Goal: Task Accomplishment & Management: Use online tool/utility

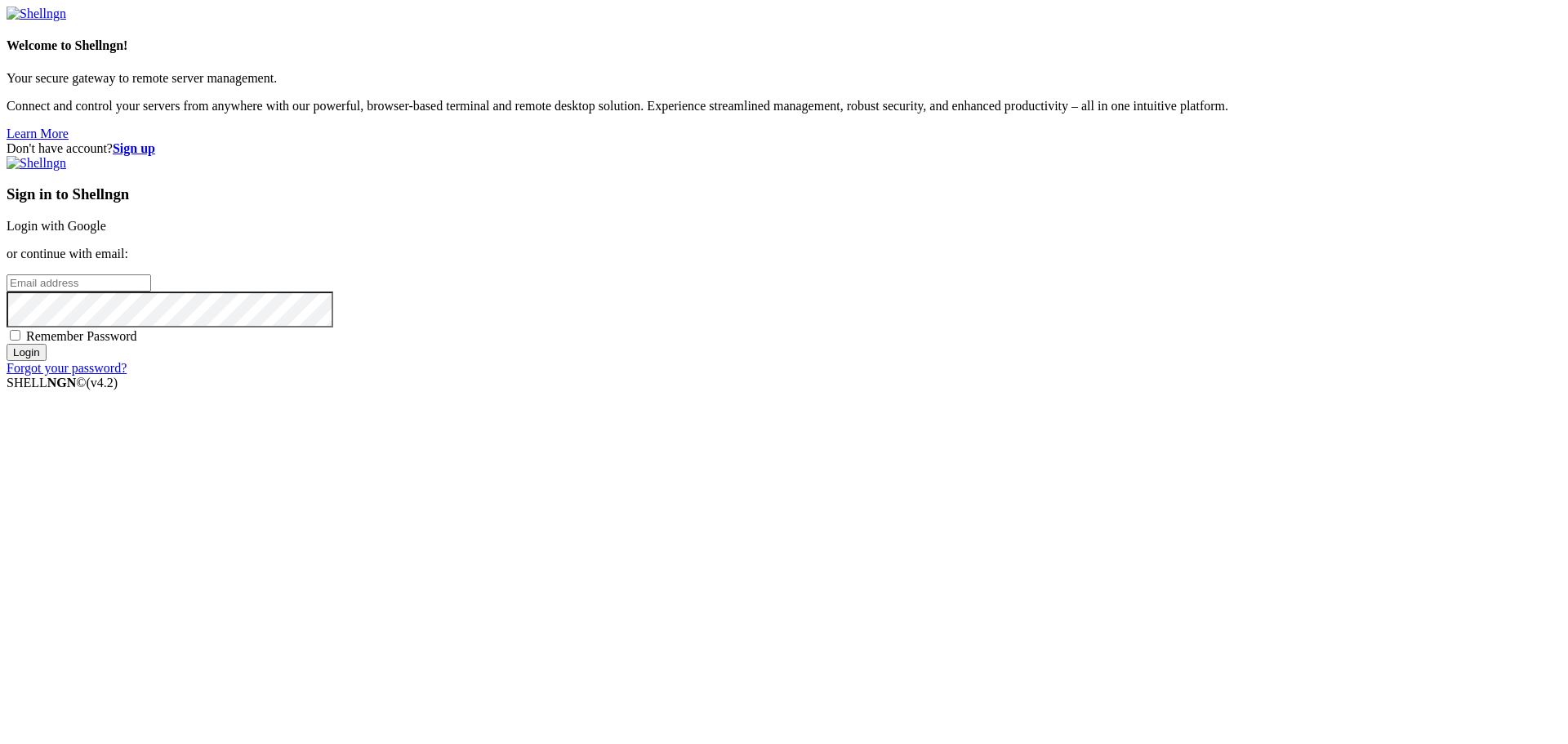
click at [151, 292] on input "email" at bounding box center [79, 283] width 144 height 17
click at [106, 232] on link "Login with Google" at bounding box center [56, 226] width 99 height 14
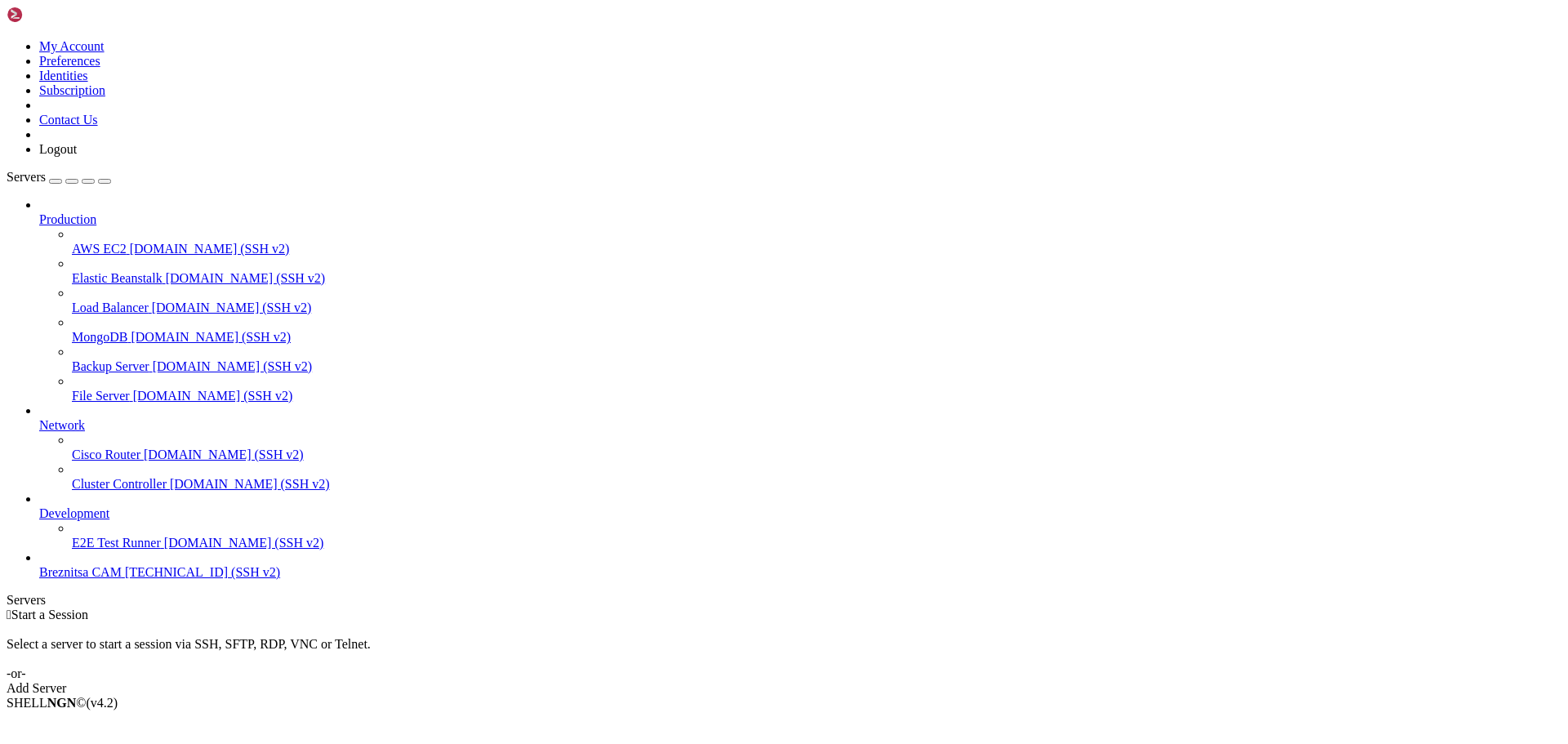
click at [99, 550] on link "E2E Test Runner [DOMAIN_NAME] (SSH v2)" at bounding box center [816, 543] width 1490 height 15
click at [125, 579] on span "[TECHNICAL_ID] (SSH v2)" at bounding box center [203, 572] width 156 height 14
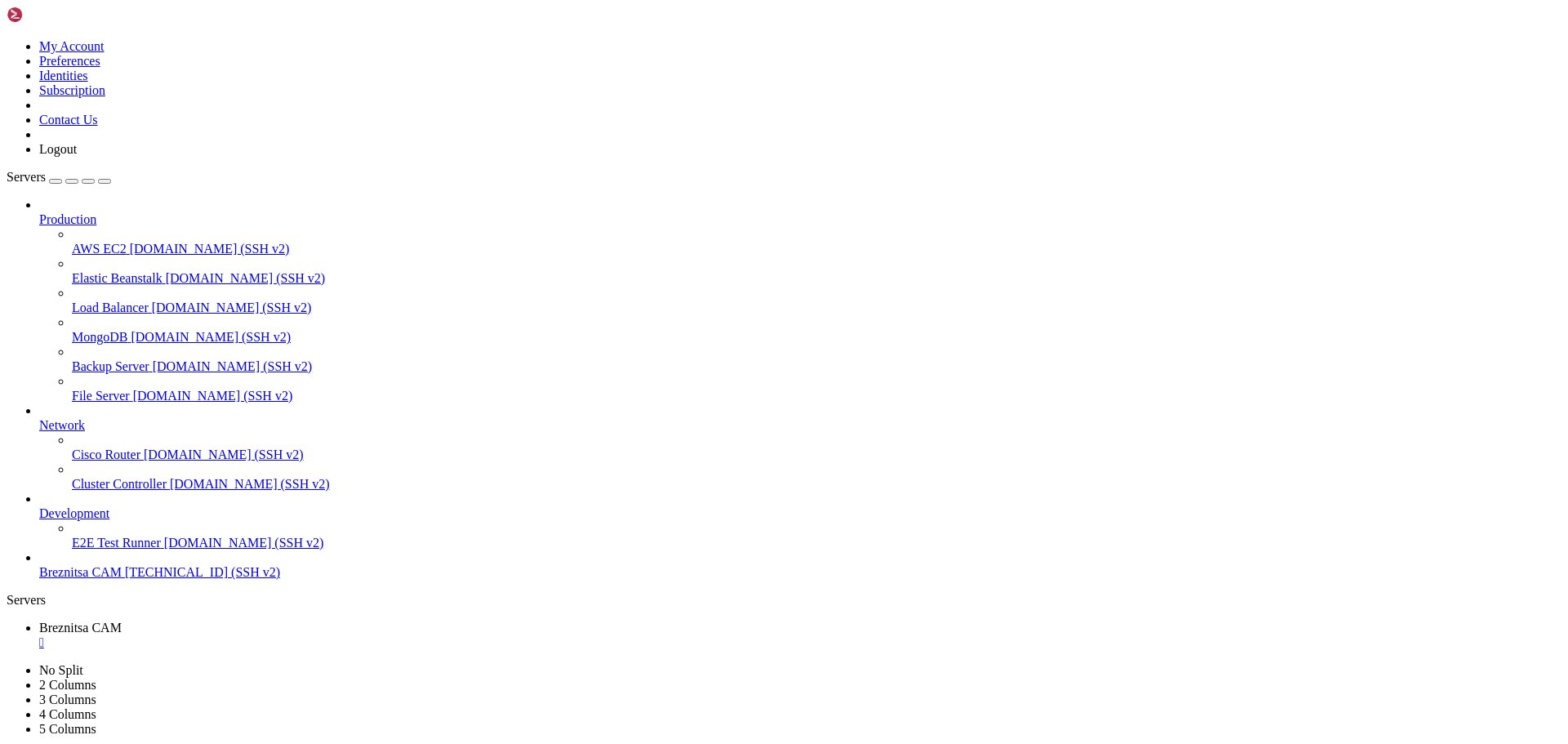
drag, startPoint x: 535, startPoint y: 1283, endPoint x: 516, endPoint y: 1332, distance: 52.6
drag, startPoint x: 318, startPoint y: 1329, endPoint x: 13, endPoint y: 1287, distance: 307.9
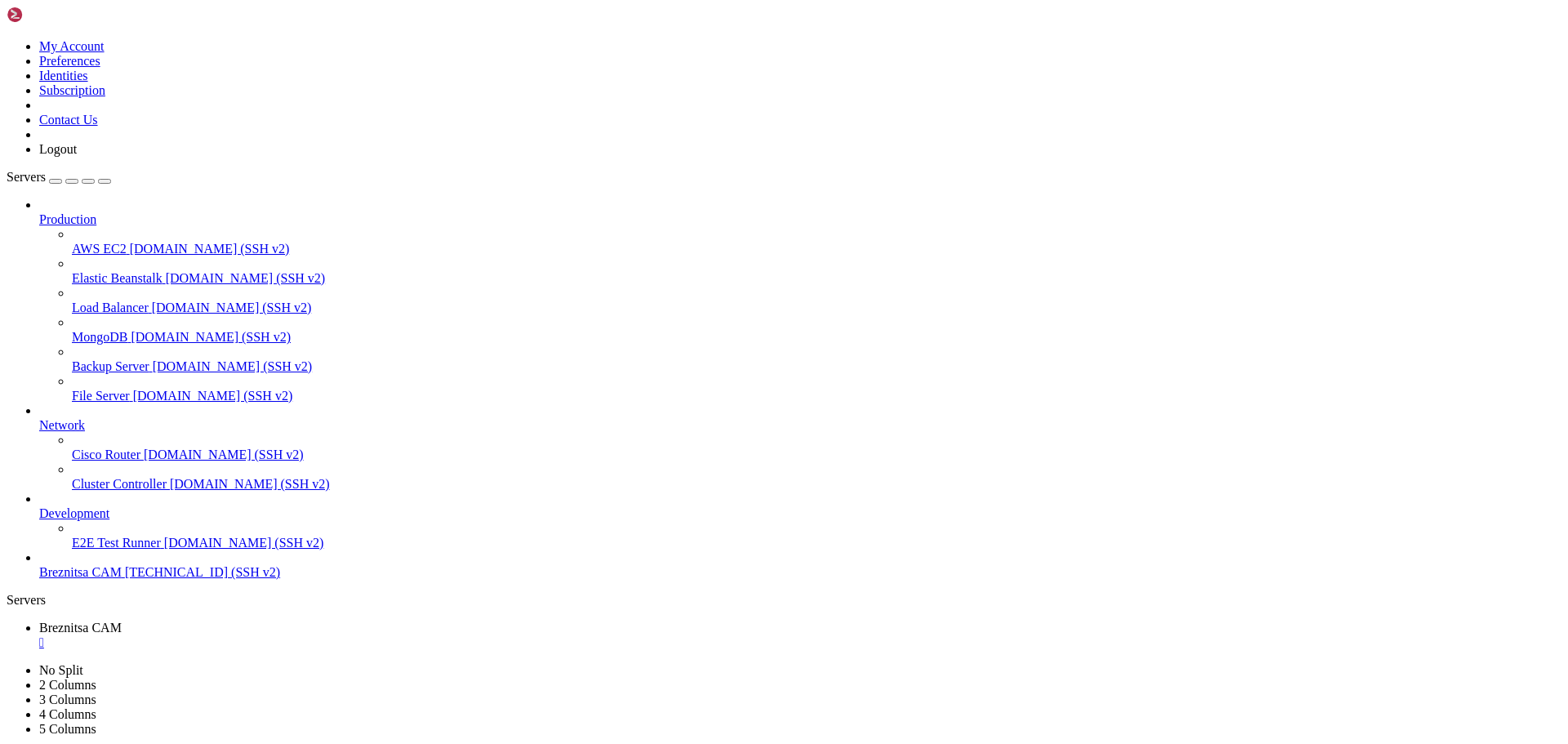
copy div "debian@vps-debian-11-basic-c1-r1-d25-eu-sof-1 : /var/www/[DOMAIN_NAME] $ Invoke…"
drag, startPoint x: 545, startPoint y: 1442, endPoint x: 516, endPoint y: 1448, distance: 29.6
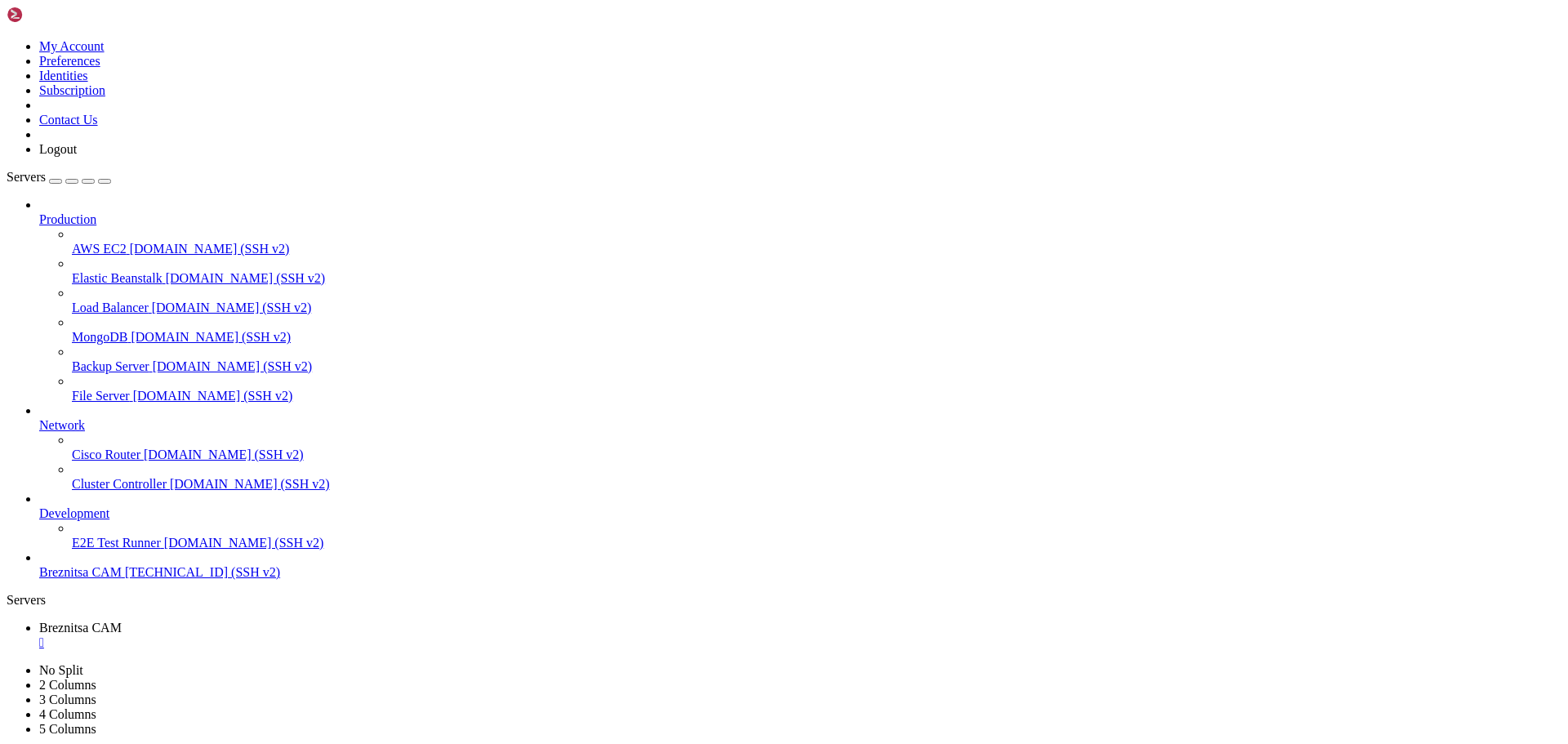
drag, startPoint x: 644, startPoint y: 1515, endPoint x: 936, endPoint y: 1531, distance: 292.4
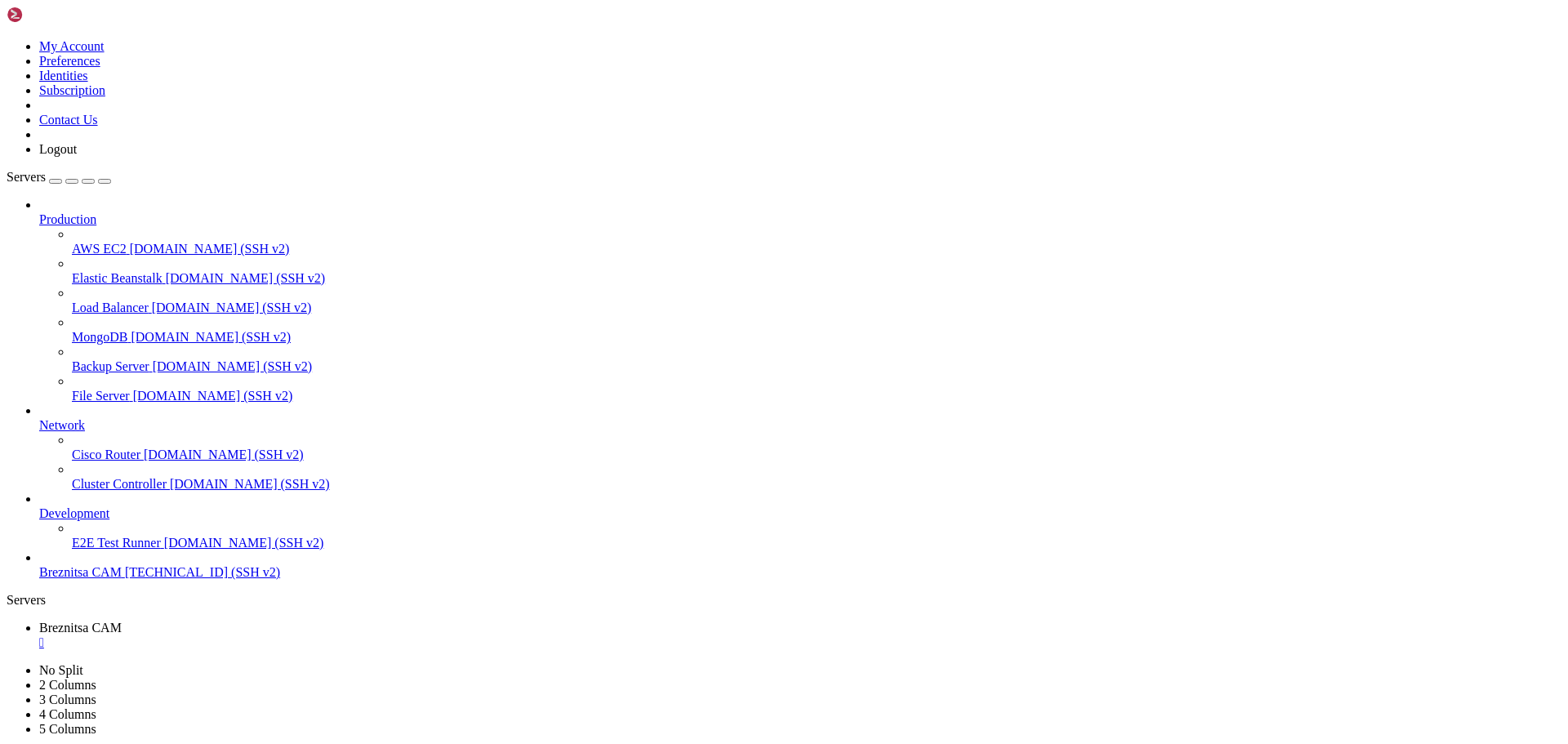
scroll to position [14, 0]
drag, startPoint x: 316, startPoint y: 1497, endPoint x: 14, endPoint y: 1464, distance: 303.8
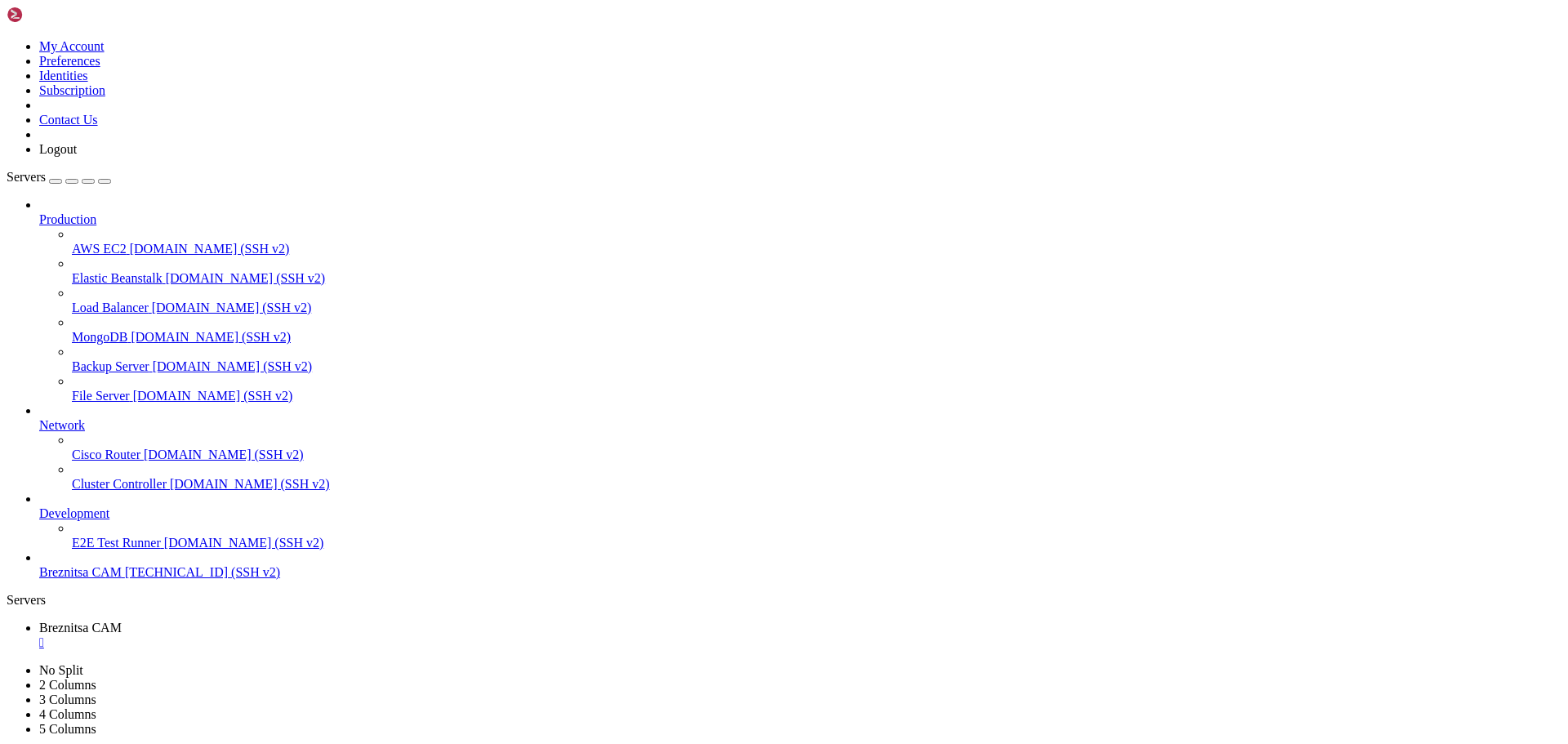
scroll to position [55, 0]
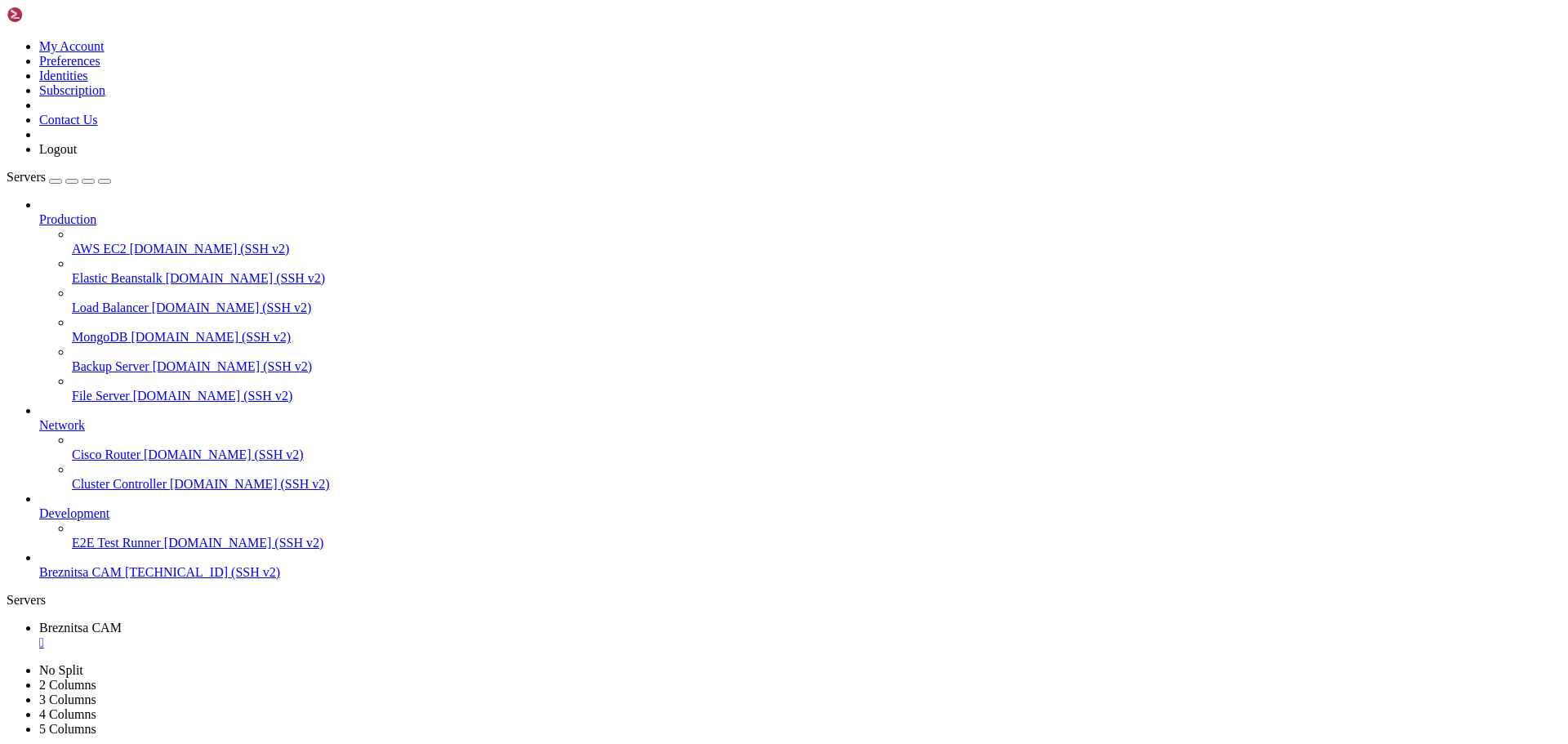
drag, startPoint x: 599, startPoint y: 1518, endPoint x: 587, endPoint y: 1547, distance: 31.4
drag, startPoint x: 581, startPoint y: 1541, endPoint x: 904, endPoint y: 1537, distance: 323.0
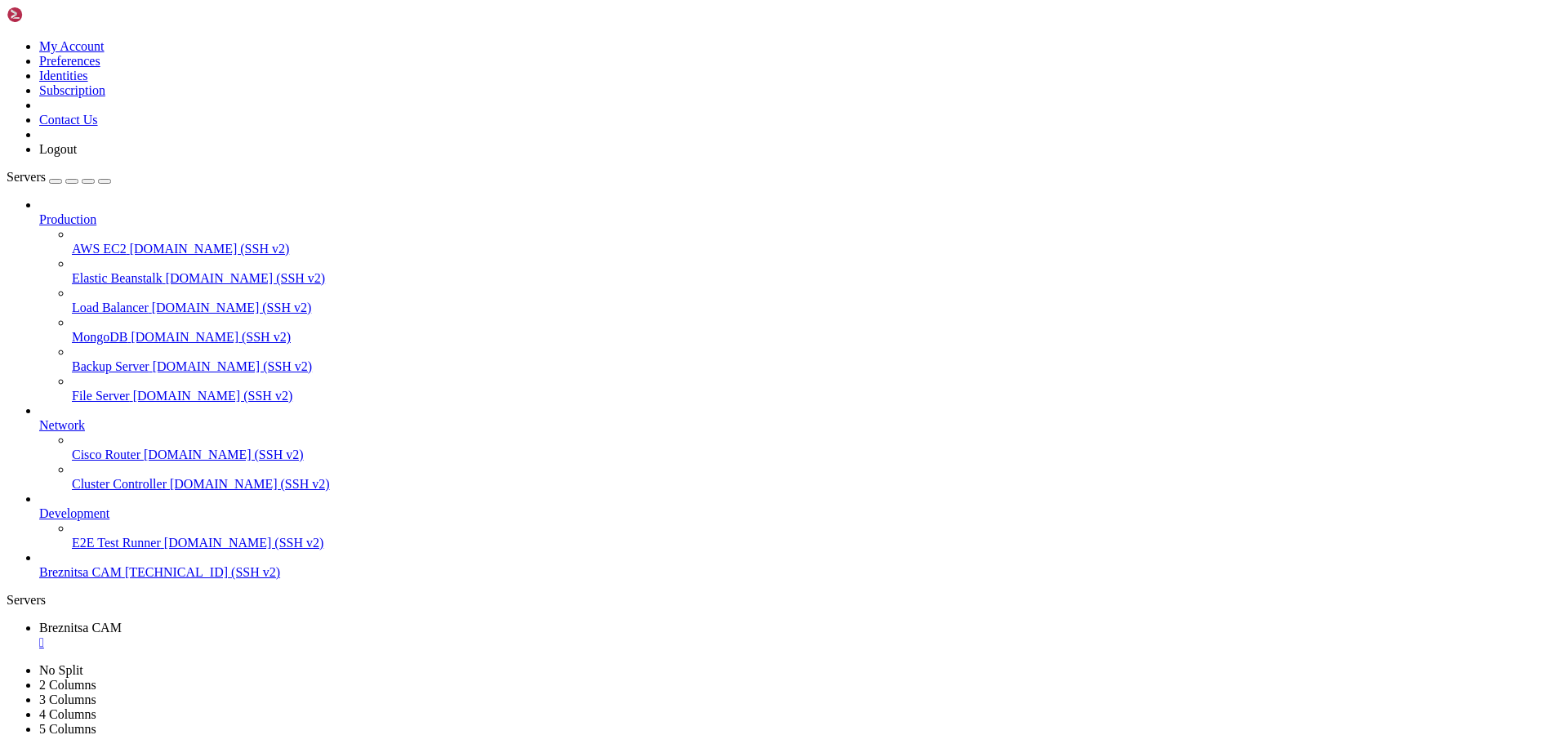
drag, startPoint x: 10, startPoint y: 1507, endPoint x: 275, endPoint y: 1523, distance: 265.5
drag, startPoint x: 232, startPoint y: 1523, endPoint x: 16, endPoint y: 1509, distance: 216.5
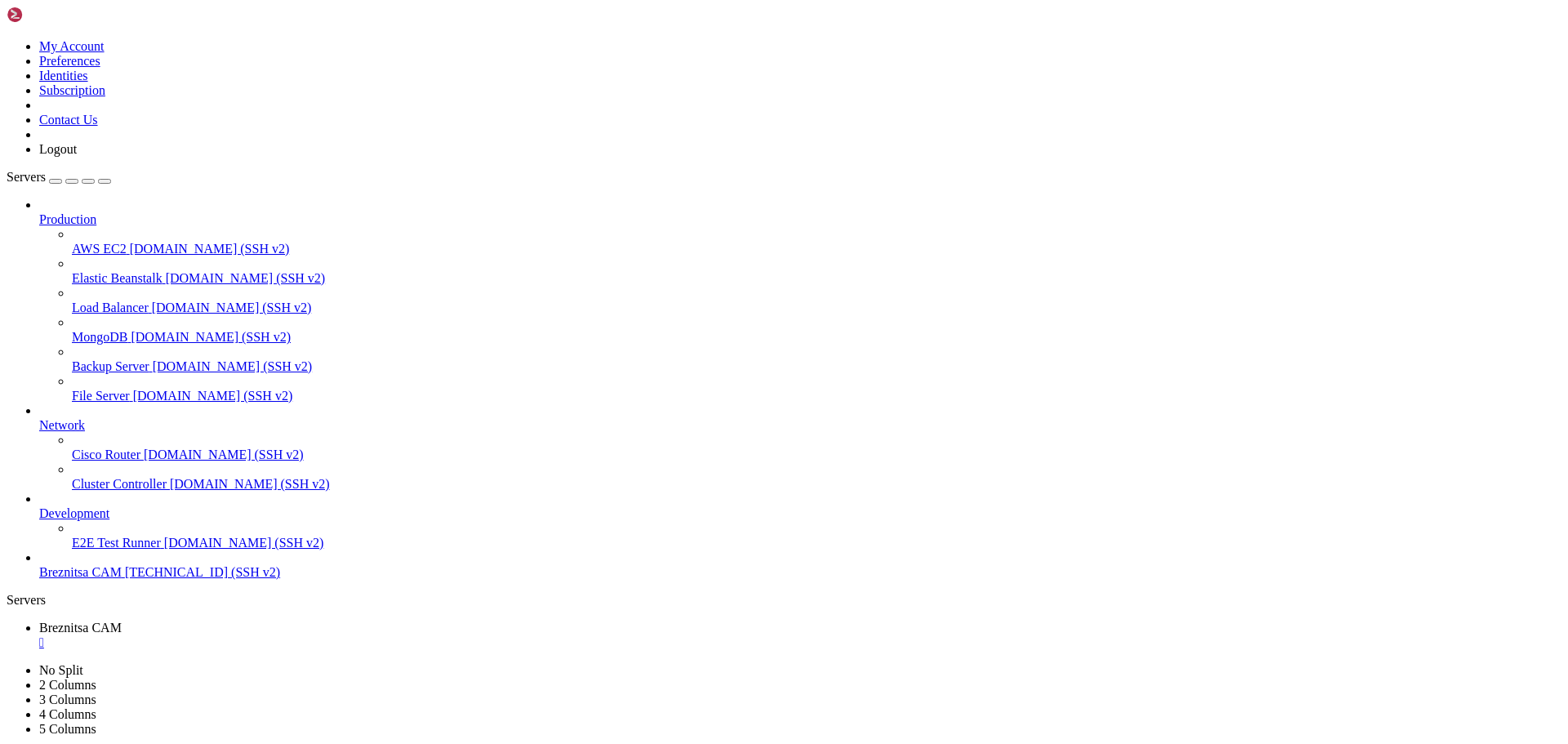
scroll to position [98, 0]
drag, startPoint x: 581, startPoint y: 1523, endPoint x: 517, endPoint y: 1523, distance: 64.0
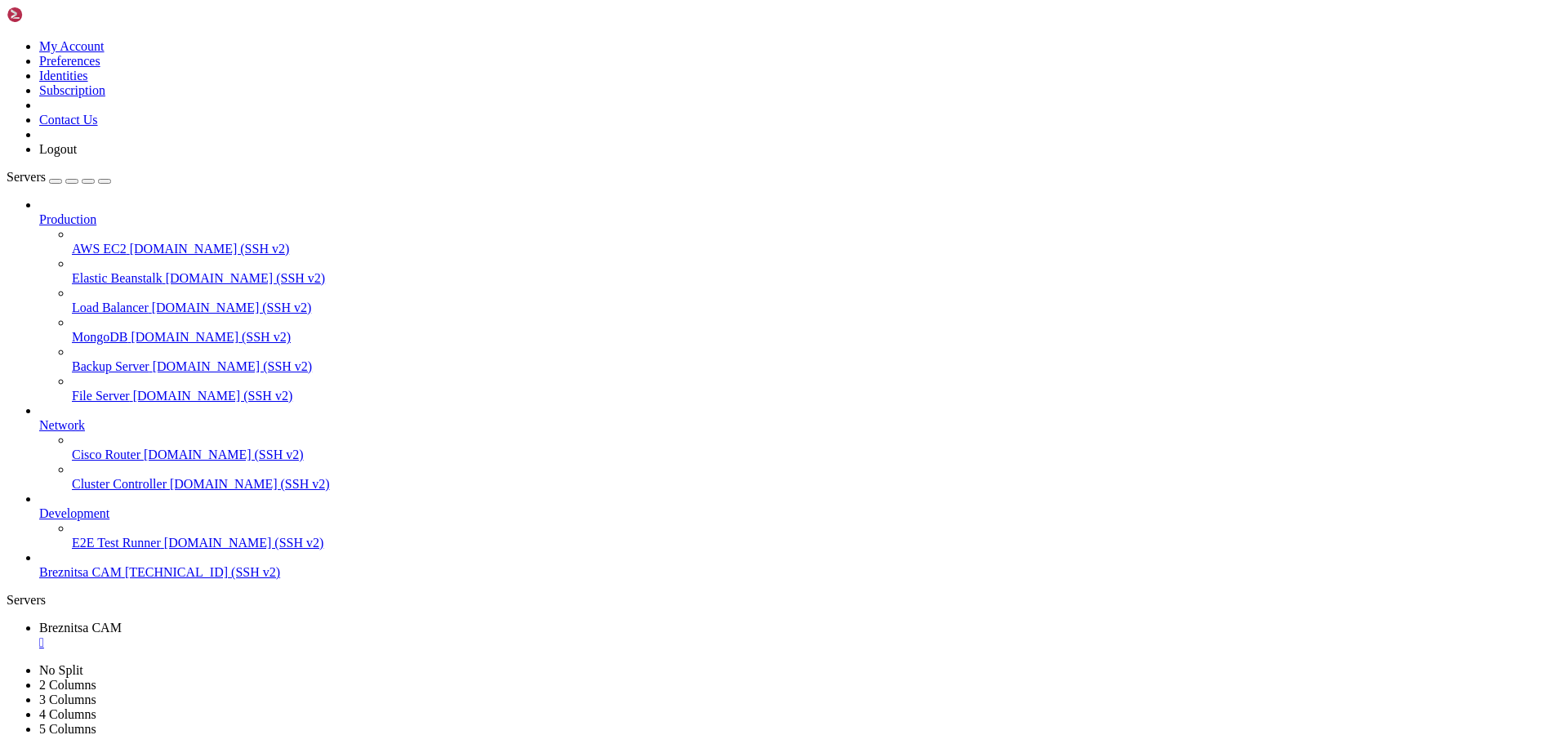
scroll to position [347, 0]
drag, startPoint x: 14, startPoint y: 1259, endPoint x: 884, endPoint y: 1509, distance: 905.2
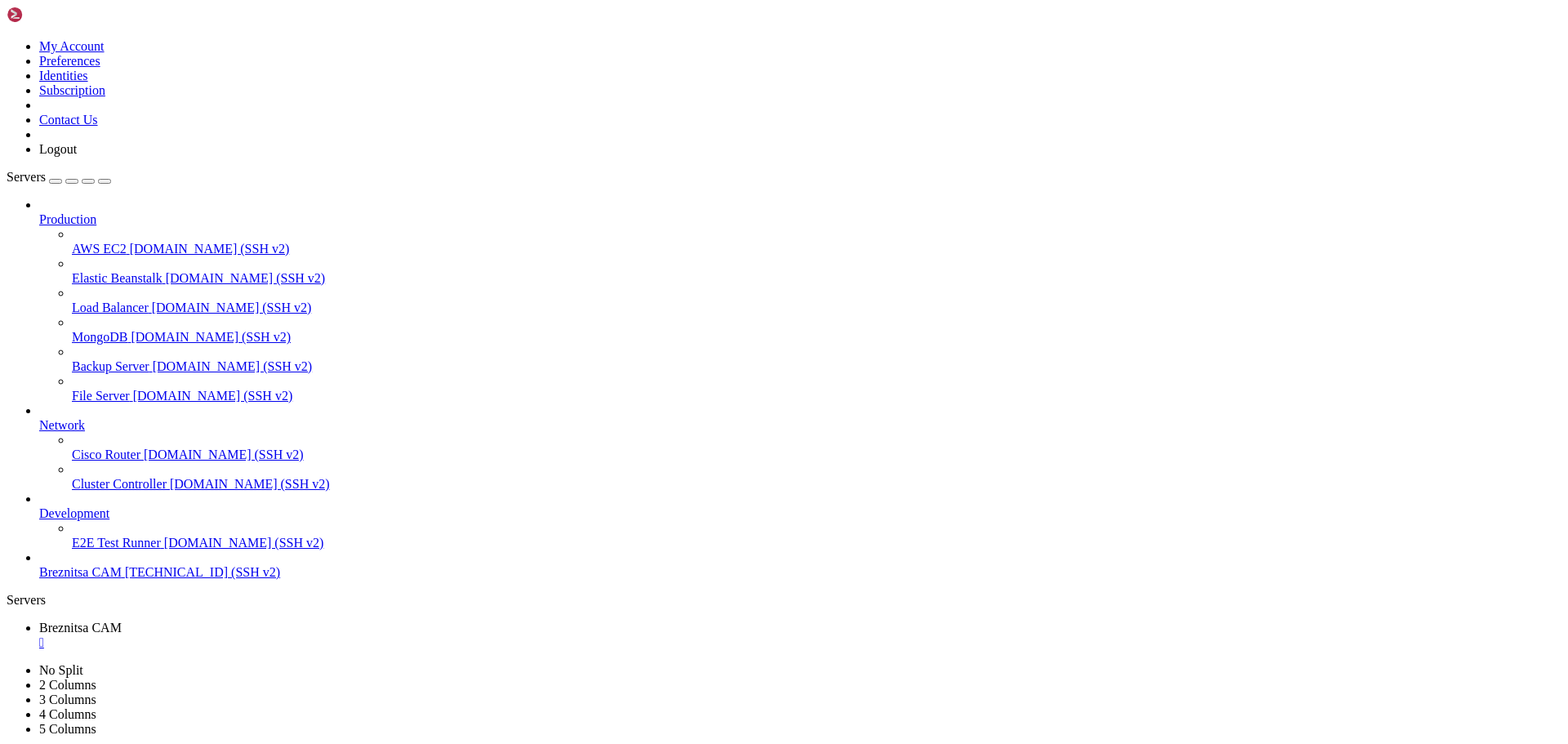
scroll to position [389, 0]
drag, startPoint x: 594, startPoint y: 1528, endPoint x: 607, endPoint y: 1508, distance: 23.9
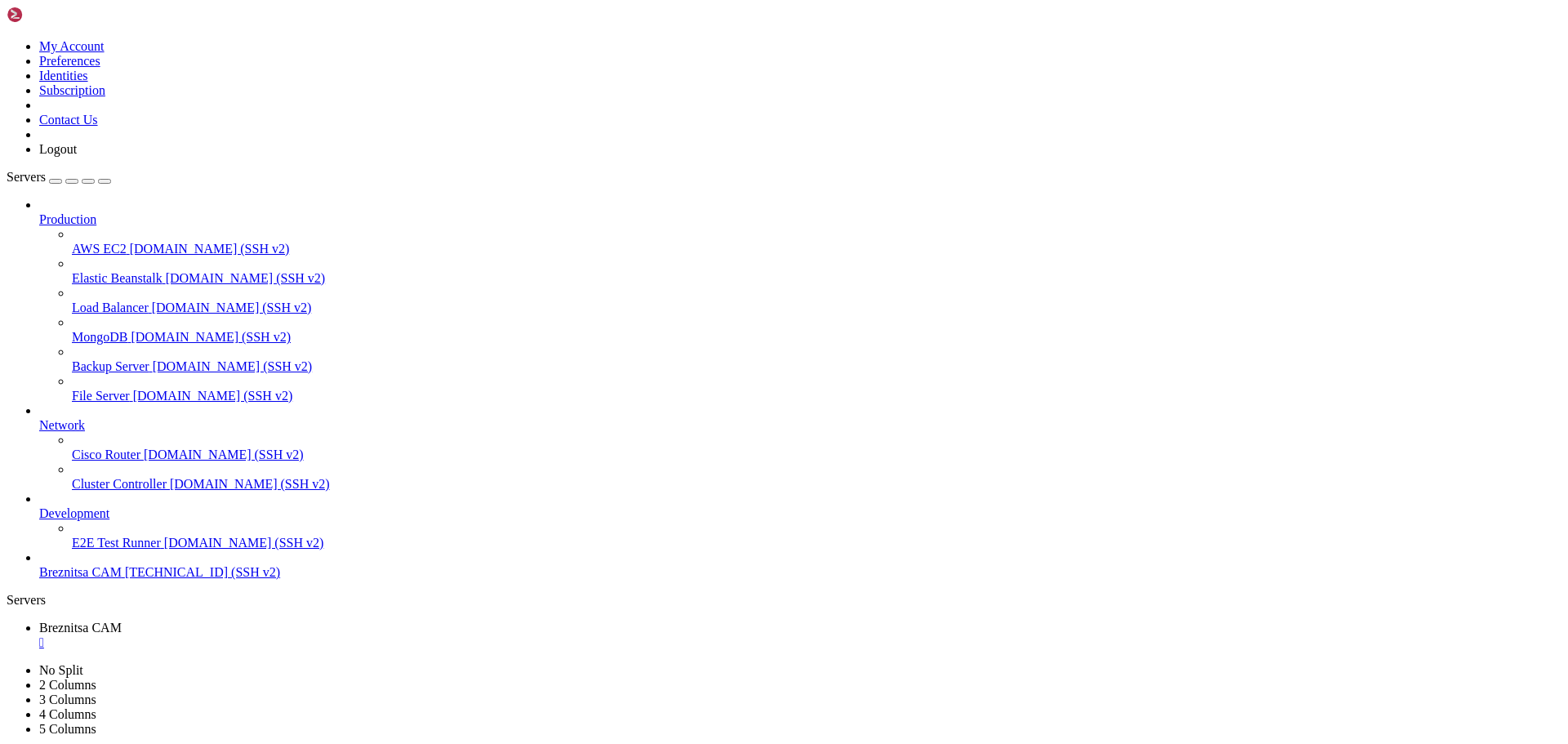
scroll to position [430, 0]
drag, startPoint x: 10, startPoint y: 1492, endPoint x: 250, endPoint y: 1517, distance: 241.3
drag, startPoint x: 232, startPoint y: 1523, endPoint x: 15, endPoint y: 1492, distance: 219.2
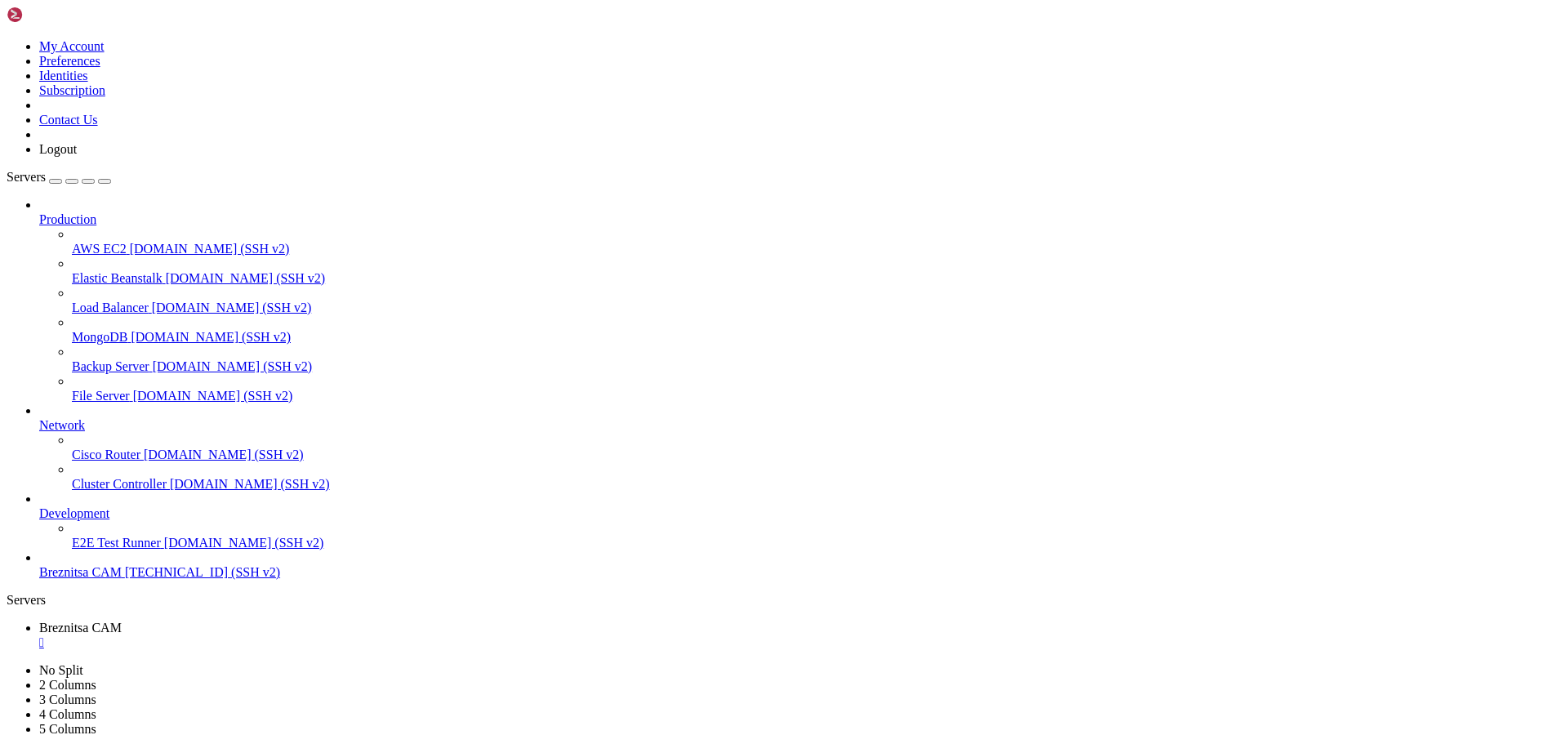
drag, startPoint x: 554, startPoint y: 1536, endPoint x: 517, endPoint y: 1516, distance: 42.1
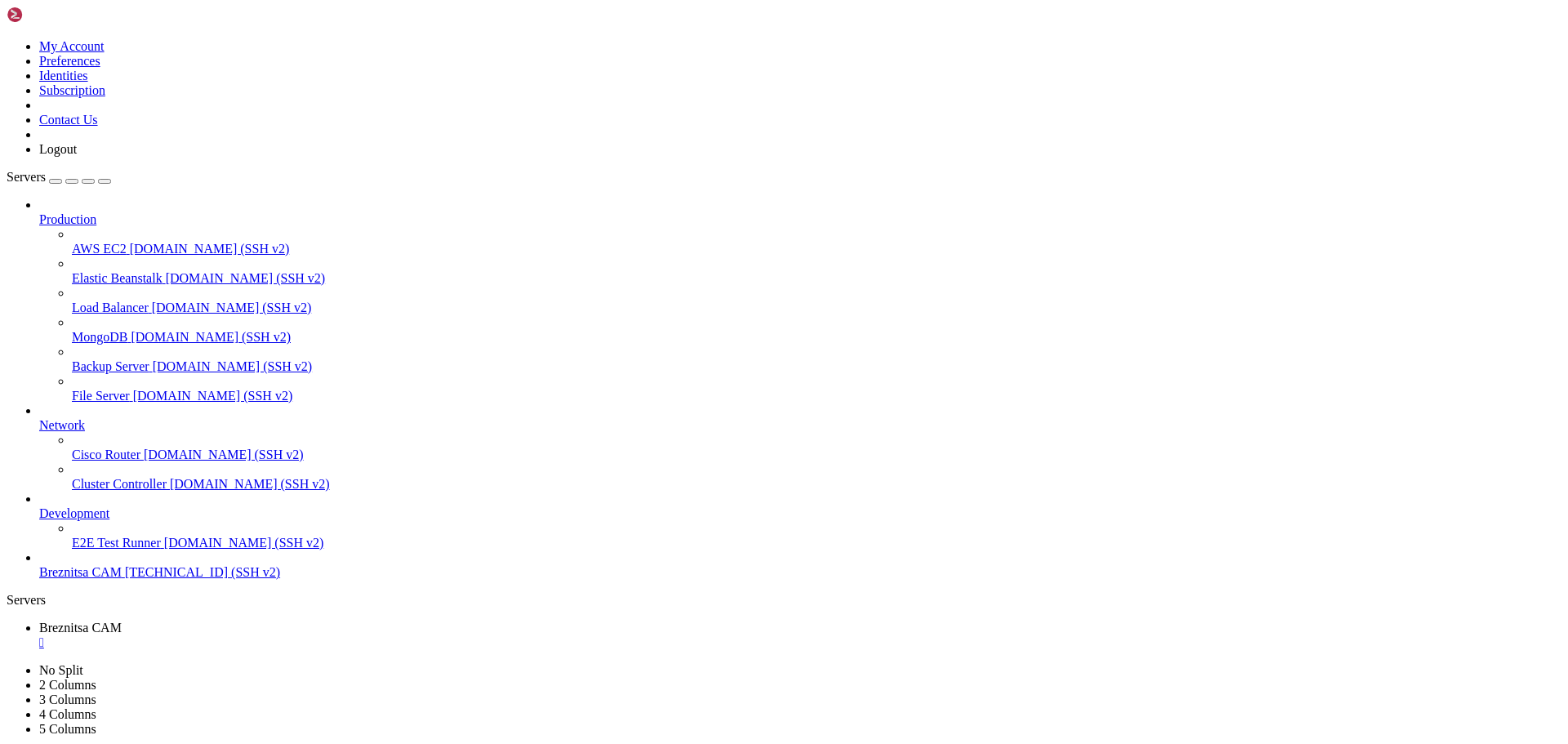
drag, startPoint x: 555, startPoint y: 1534, endPoint x: 528, endPoint y: 1531, distance: 27.2
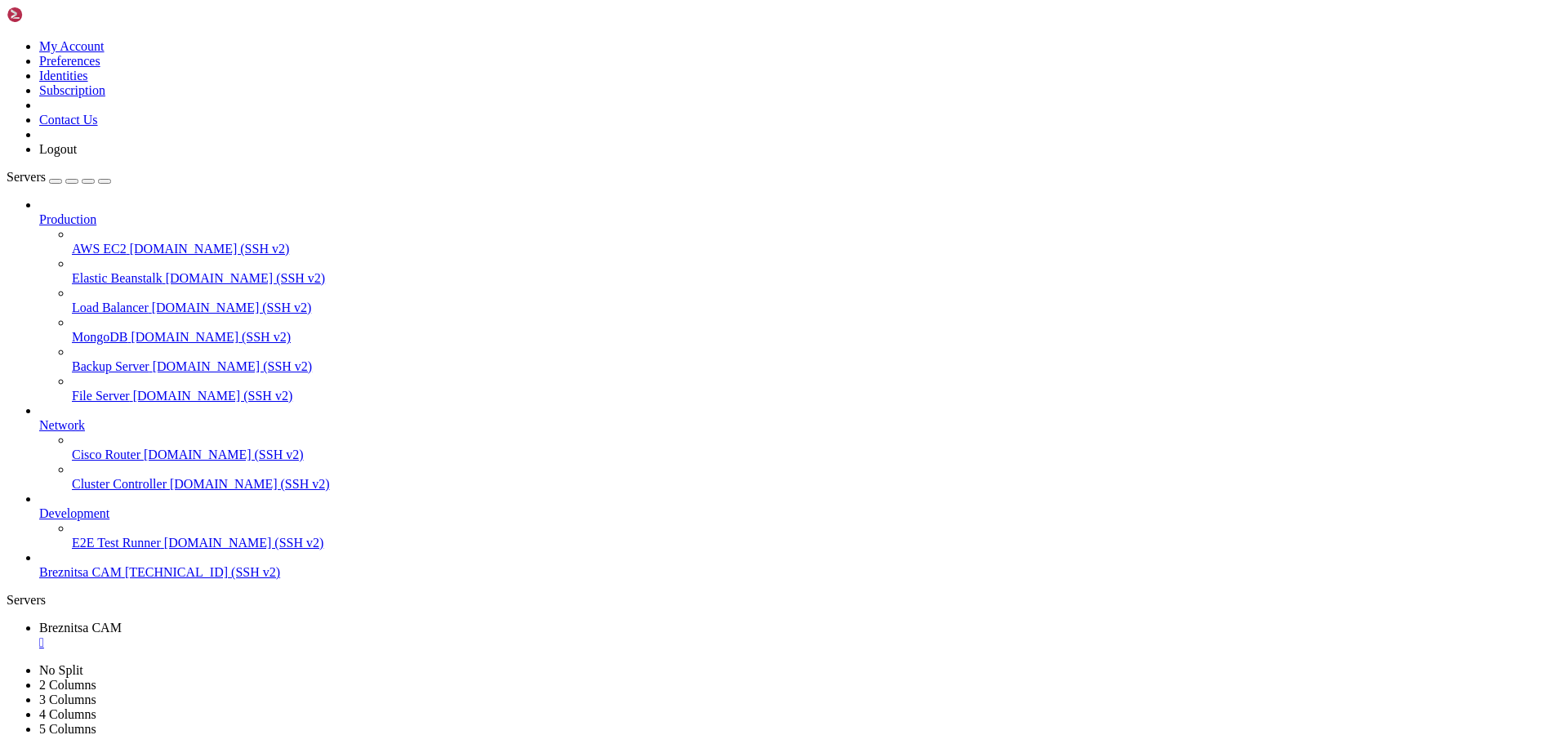
drag, startPoint x: 566, startPoint y: 1528, endPoint x: 524, endPoint y: 1529, distance: 42.0
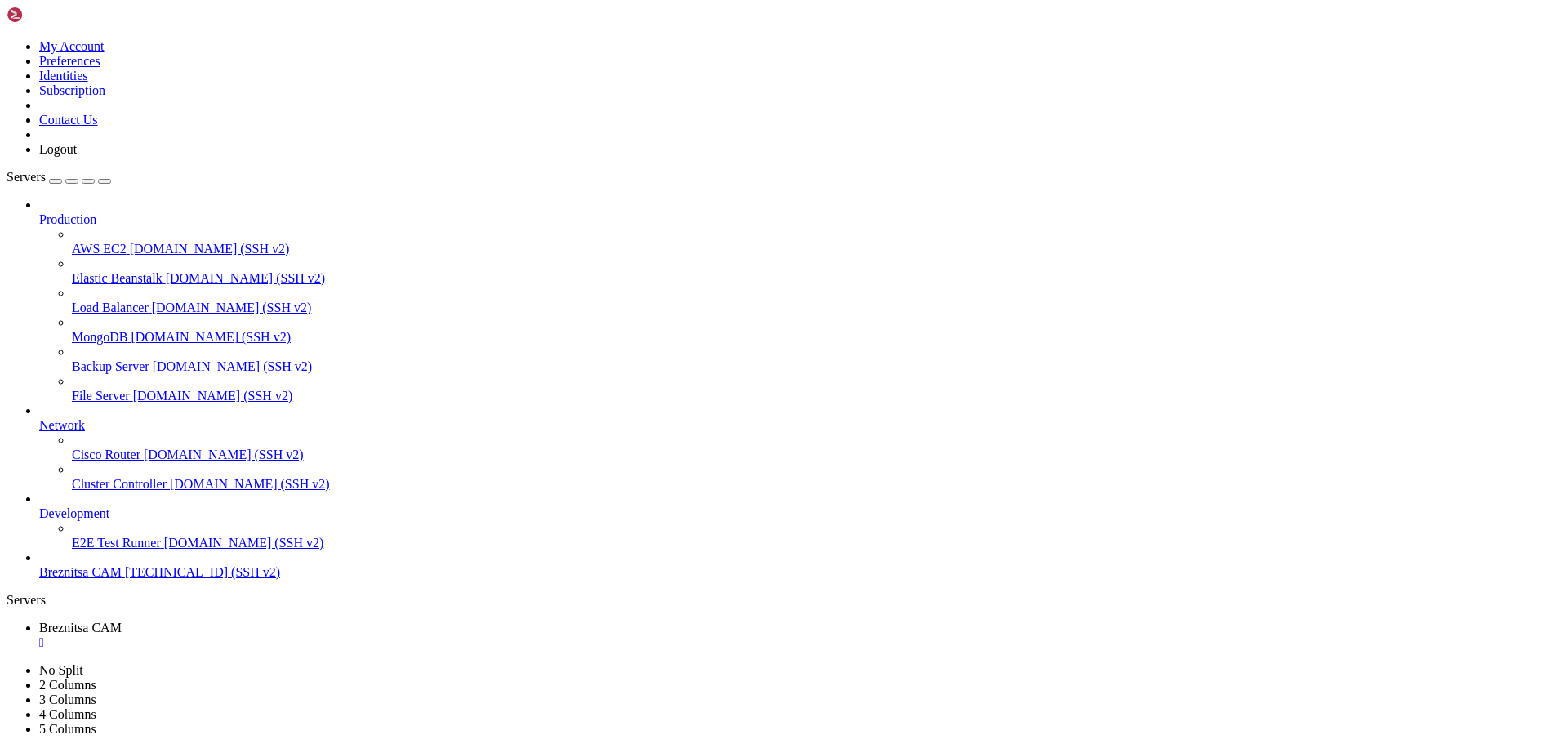
drag, startPoint x: 452, startPoint y: 1042, endPoint x: 15, endPoint y: 939, distance: 449.0
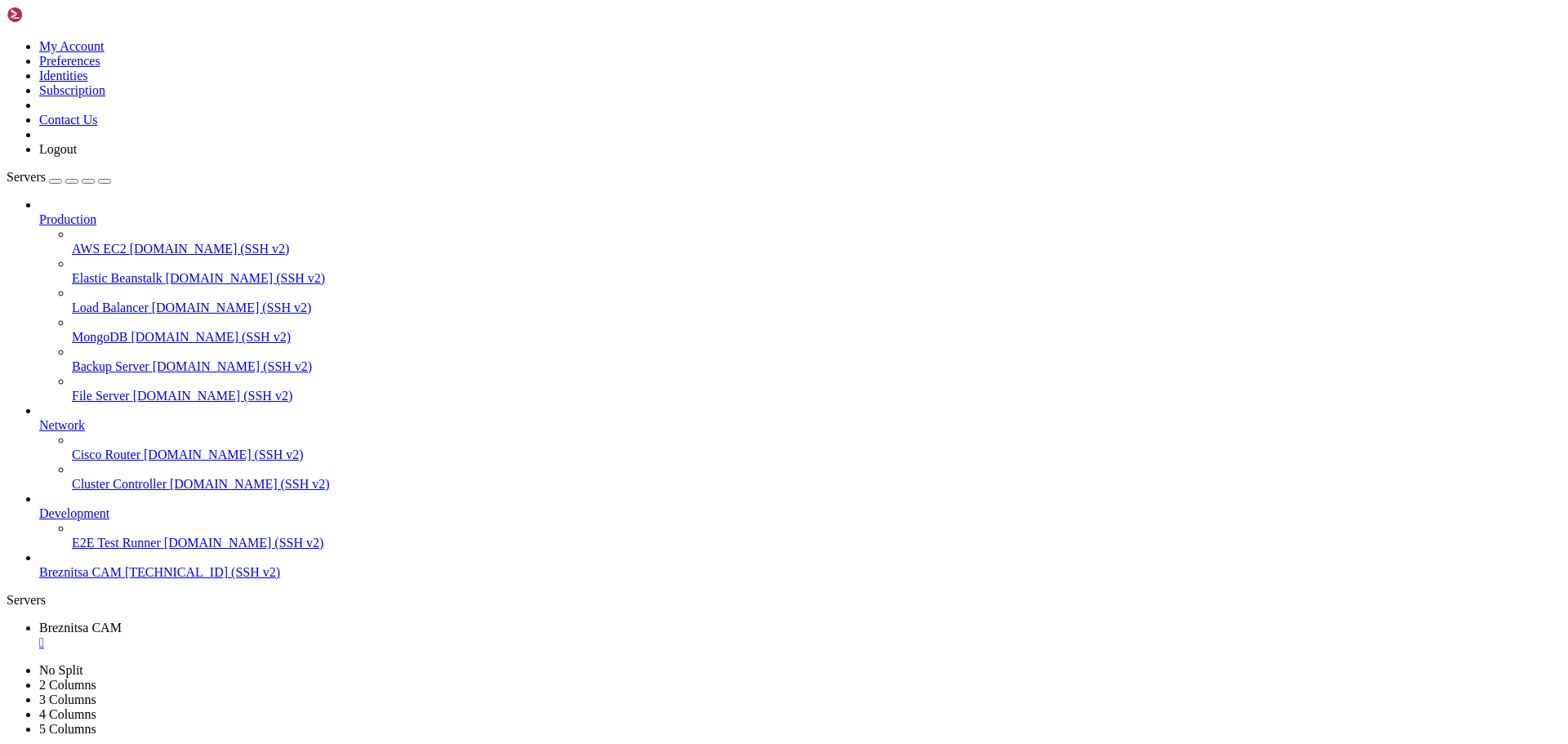
scroll to position [69, 0]
drag, startPoint x: 588, startPoint y: 1528, endPoint x: 533, endPoint y: 1529, distance: 55.0
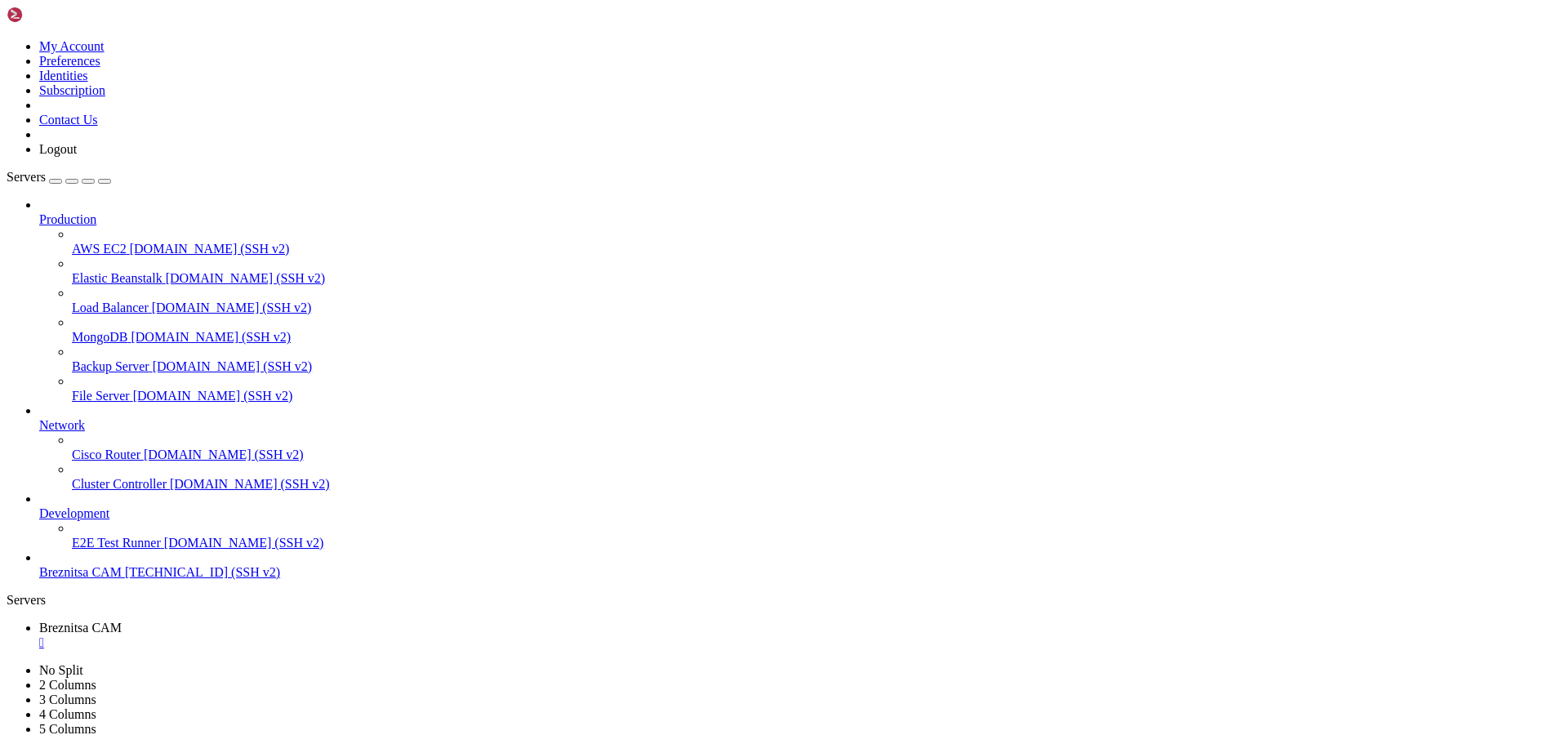
scroll to position [236, 0]
